Goal: Find contact information: Find contact information

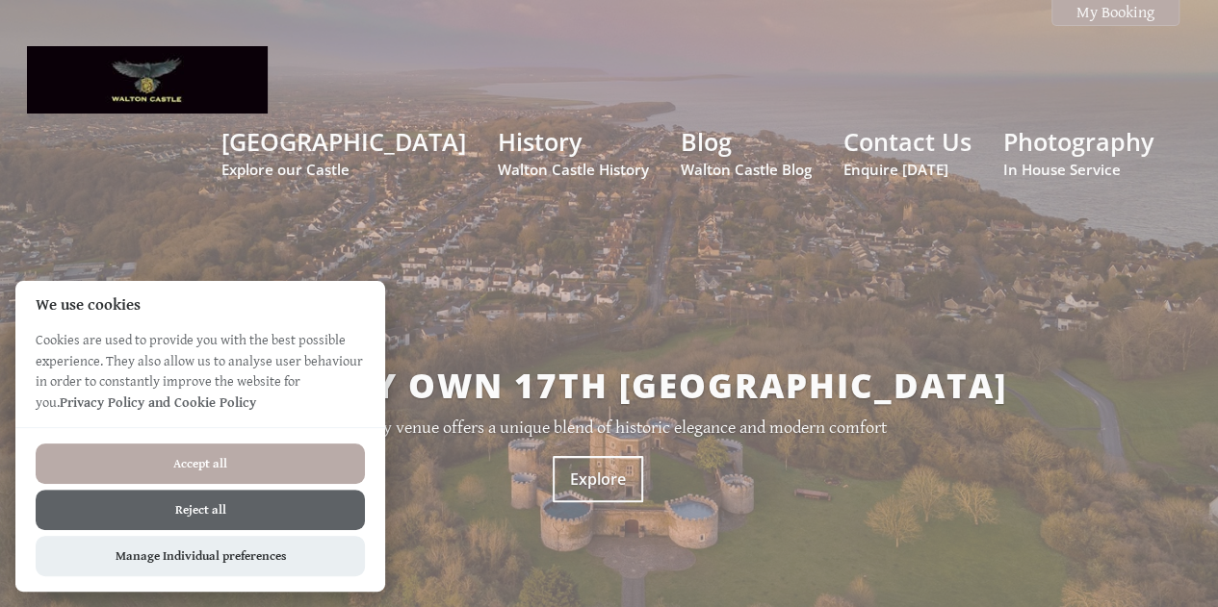
click at [320, 447] on button "Accept all" at bounding box center [200, 464] width 329 height 40
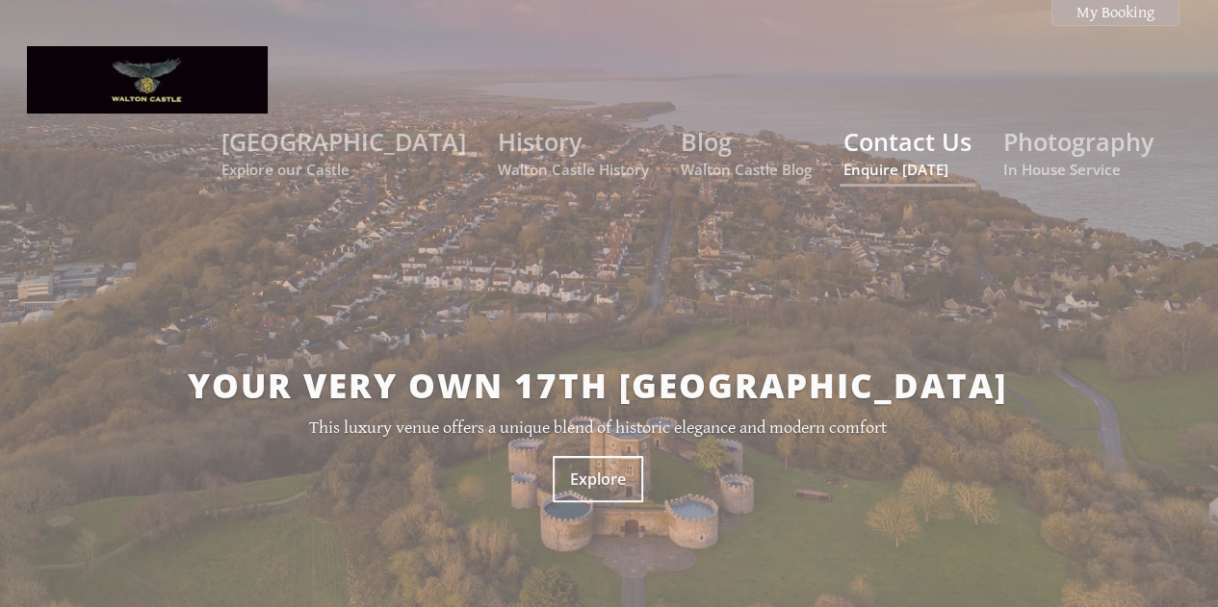
click at [912, 125] on link "Contact Us Enquire today" at bounding box center [907, 152] width 128 height 54
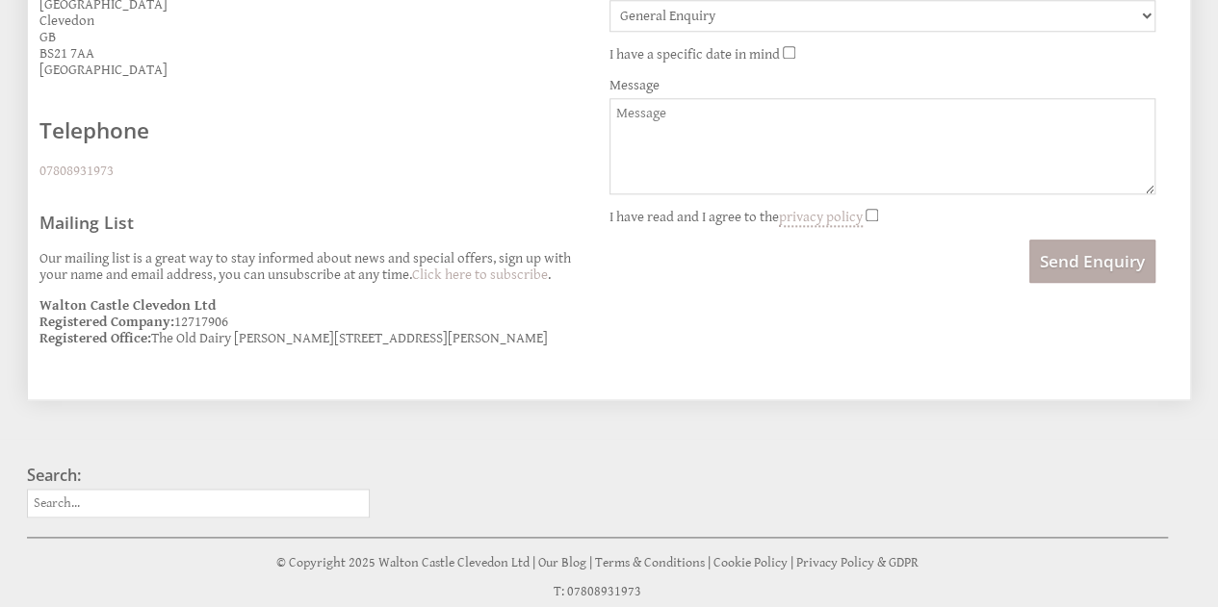
scroll to position [1018, 0]
